Goal: Use online tool/utility: Utilize a website feature to perform a specific function

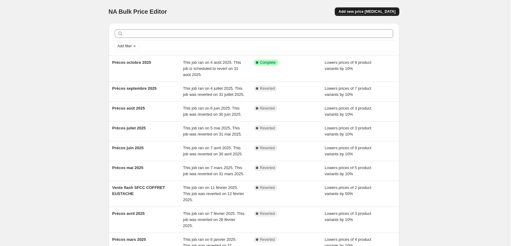
click at [362, 11] on span "Add new price [MEDICAL_DATA]" at bounding box center [366, 11] width 57 height 5
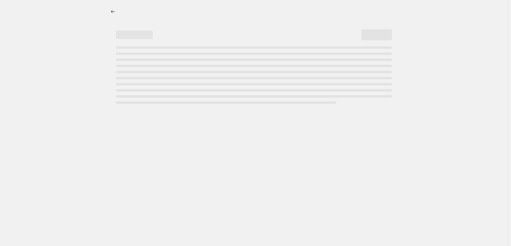
select select "percentage"
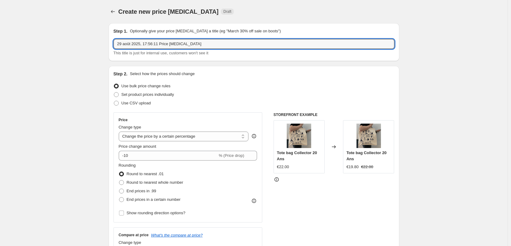
drag, startPoint x: 215, startPoint y: 45, endPoint x: 70, endPoint y: 44, distance: 145.3
type input "P"
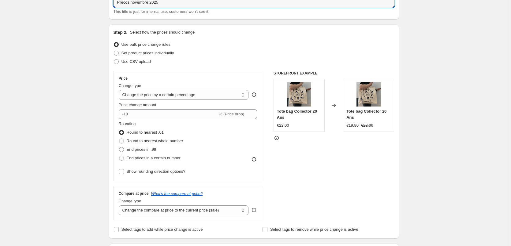
scroll to position [61, 0]
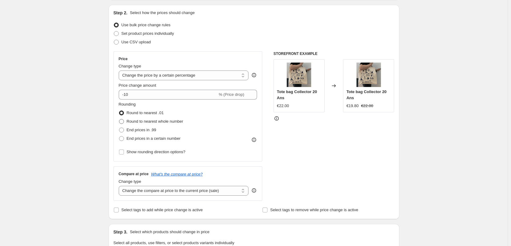
type input "Précos novembre 2025"
click at [128, 124] on label "Round to nearest whole number" at bounding box center [151, 121] width 65 height 9
click at [119, 120] on input "Round to nearest whole number" at bounding box center [119, 119] width 0 height 0
radio input "true"
click at [131, 189] on select "Change the compare at price to the current price (sale) Change the compare at p…" at bounding box center [184, 191] width 130 height 10
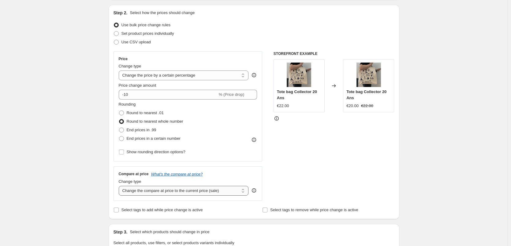
select select "no_change"
click at [120, 186] on select "Change the compare at price to the current price (sale) Change the compare at p…" at bounding box center [184, 191] width 130 height 10
click at [85, 183] on div "Create new price [MEDICAL_DATA]. This page is ready Create new price [MEDICAL_D…" at bounding box center [253, 244] width 507 height 611
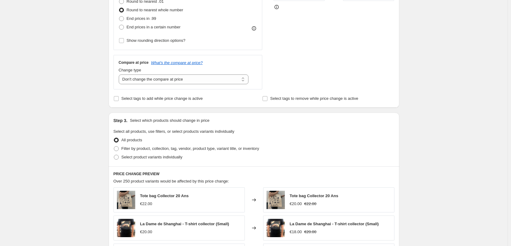
scroll to position [183, 0]
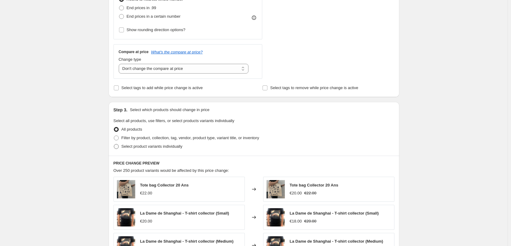
click at [140, 145] on span "Select product variants individually" at bounding box center [151, 146] width 61 height 5
click at [114, 145] on input "Select product variants individually" at bounding box center [114, 144] width 0 height 0
radio input "true"
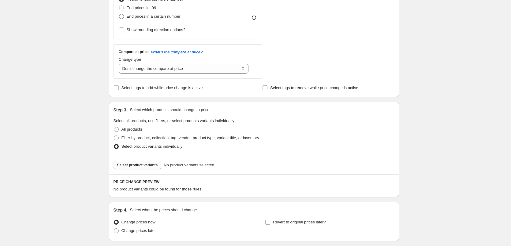
click at [135, 165] on span "Select product variants" at bounding box center [137, 165] width 41 height 5
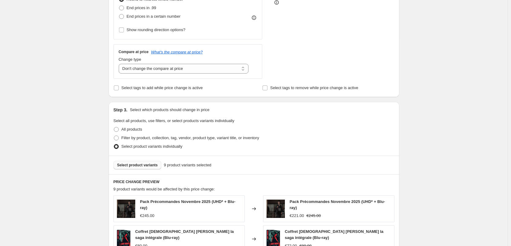
click at [124, 166] on span "Select product variants" at bounding box center [137, 165] width 41 height 5
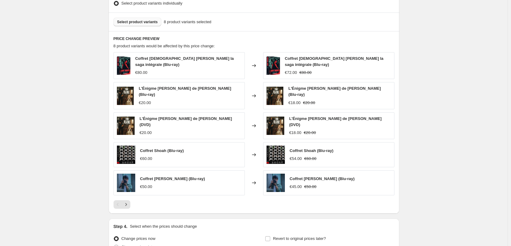
scroll to position [336, 0]
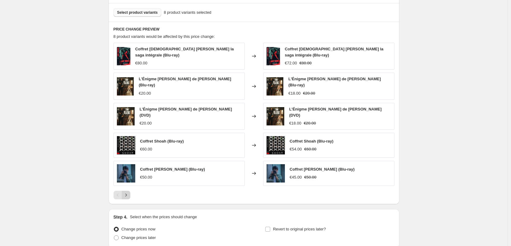
click at [128, 192] on icon "Next" at bounding box center [126, 195] width 6 height 6
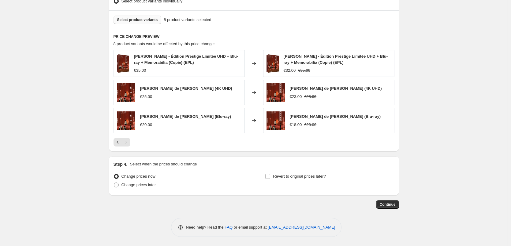
scroll to position [329, 0]
click at [146, 186] on span "Change prices later" at bounding box center [138, 185] width 35 height 5
click at [114, 183] on input "Change prices later" at bounding box center [114, 183] width 0 height 0
radio input "true"
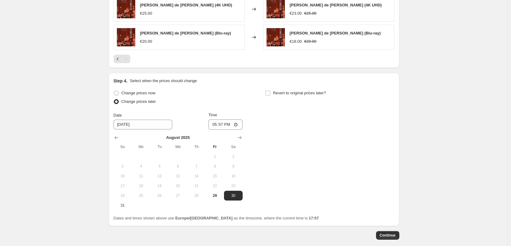
scroll to position [421, 0]
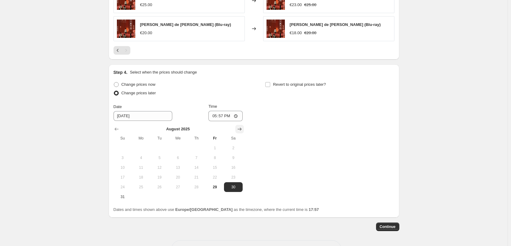
click at [241, 130] on icon "Show next month, September 2025" at bounding box center [239, 129] width 6 height 6
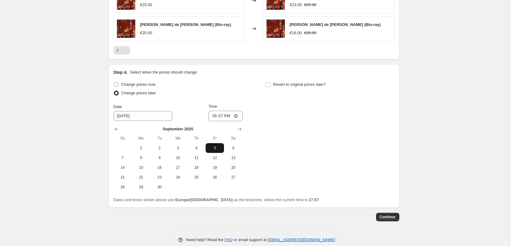
drag, startPoint x: 218, startPoint y: 146, endPoint x: 231, endPoint y: 124, distance: 26.3
click at [218, 147] on span "5" at bounding box center [214, 148] width 13 height 5
type input "[DATE]"
click at [225, 119] on input "17:57" at bounding box center [225, 116] width 34 height 10
type input "11:58"
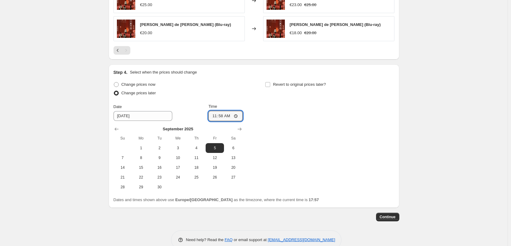
drag, startPoint x: 234, startPoint y: 91, endPoint x: 237, endPoint y: 89, distance: 3.7
click at [235, 90] on div "Change prices later" at bounding box center [177, 93] width 129 height 9
click at [269, 84] on input "Revert to original prices later?" at bounding box center [267, 84] width 5 height 5
checkbox input "true"
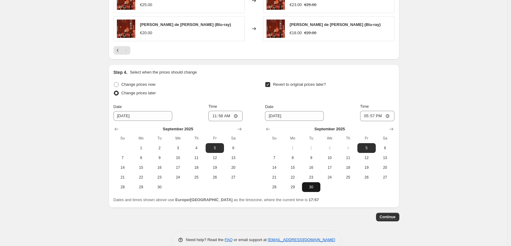
click at [315, 187] on span "30" at bounding box center [310, 187] width 13 height 5
type input "[DATE]"
click at [375, 118] on input "17:57" at bounding box center [377, 116] width 34 height 10
type input "23:59"
click at [387, 87] on div "Revert to original prices later?" at bounding box center [329, 89] width 129 height 18
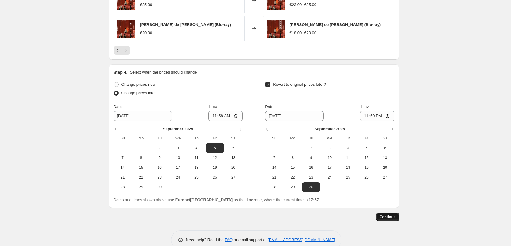
click at [391, 218] on span "Continue" at bounding box center [387, 217] width 16 height 5
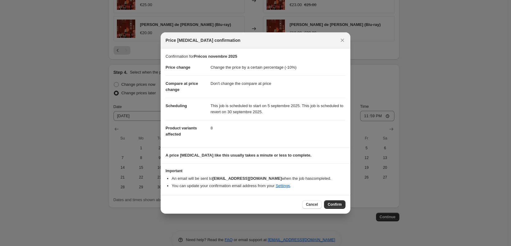
drag, startPoint x: 337, startPoint y: 206, endPoint x: 388, endPoint y: 204, distance: 51.7
click at [337, 206] on span "Confirm" at bounding box center [335, 204] width 14 height 5
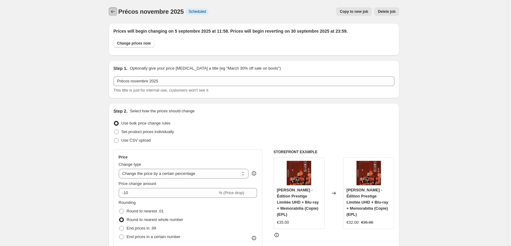
click at [113, 14] on icon "Price change jobs" at bounding box center [113, 12] width 6 height 6
